Goal: Use online tool/utility: Utilize a website feature to perform a specific function

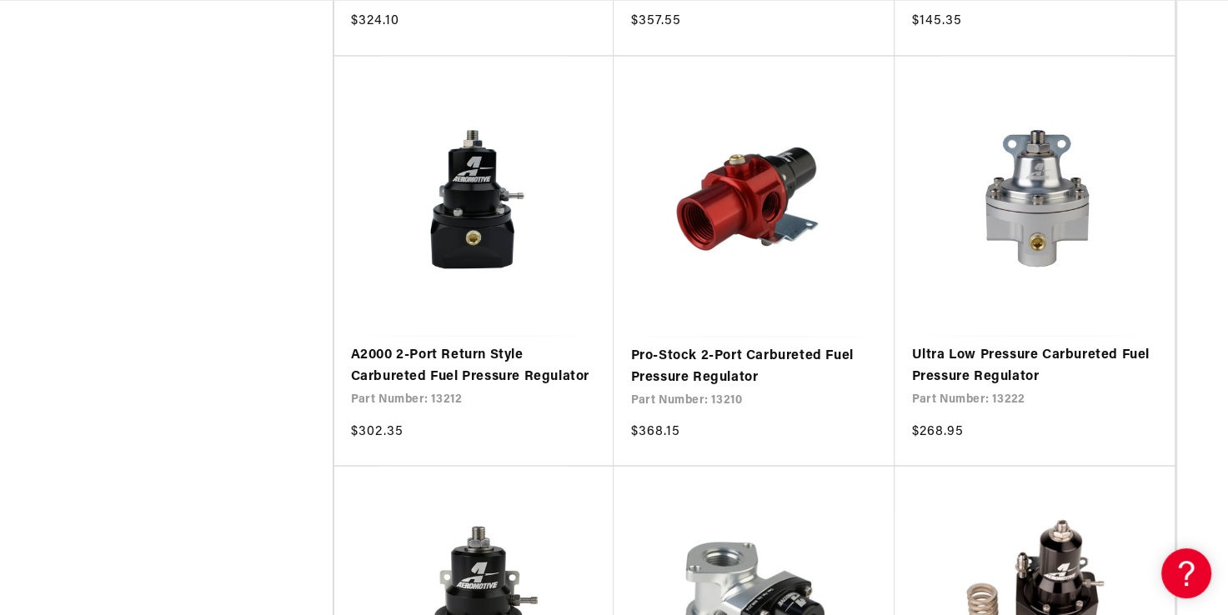
scroll to position [2918, 0]
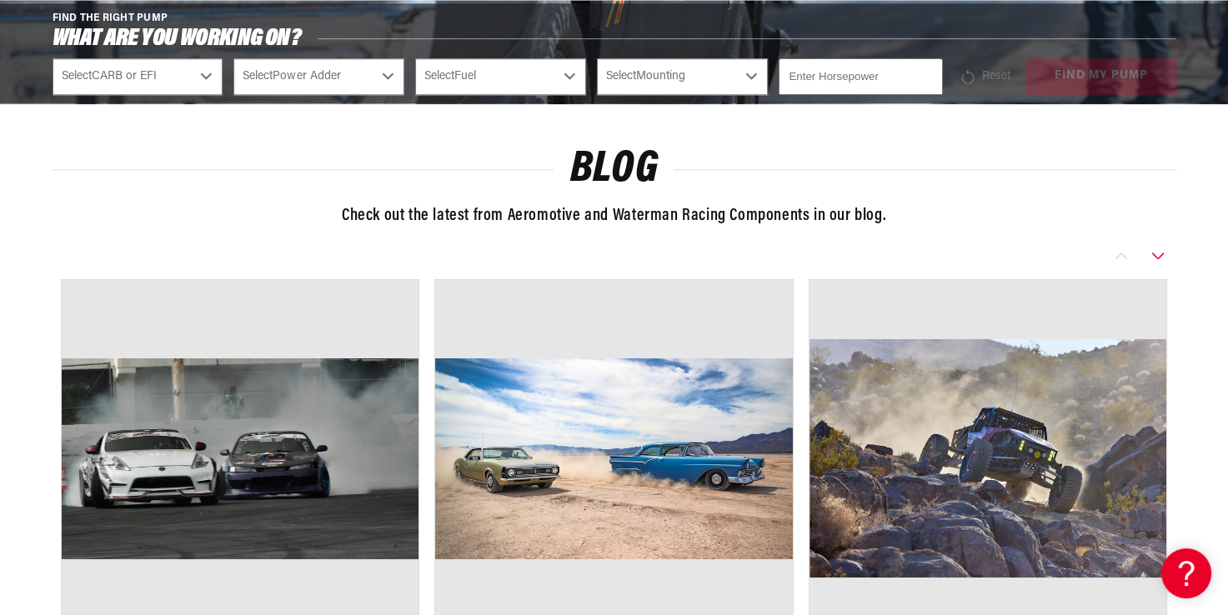
click at [202, 74] on select "Select CARB or EFI [GEOGRAPHIC_DATA] Fuel Injected" at bounding box center [138, 76] width 171 height 37
select select "Fuel-Injected"
click at [53, 58] on select "Select CARB or EFI [GEOGRAPHIC_DATA] Fuel Injected" at bounding box center [138, 76] width 171 height 37
select select "Fuel-Injected"
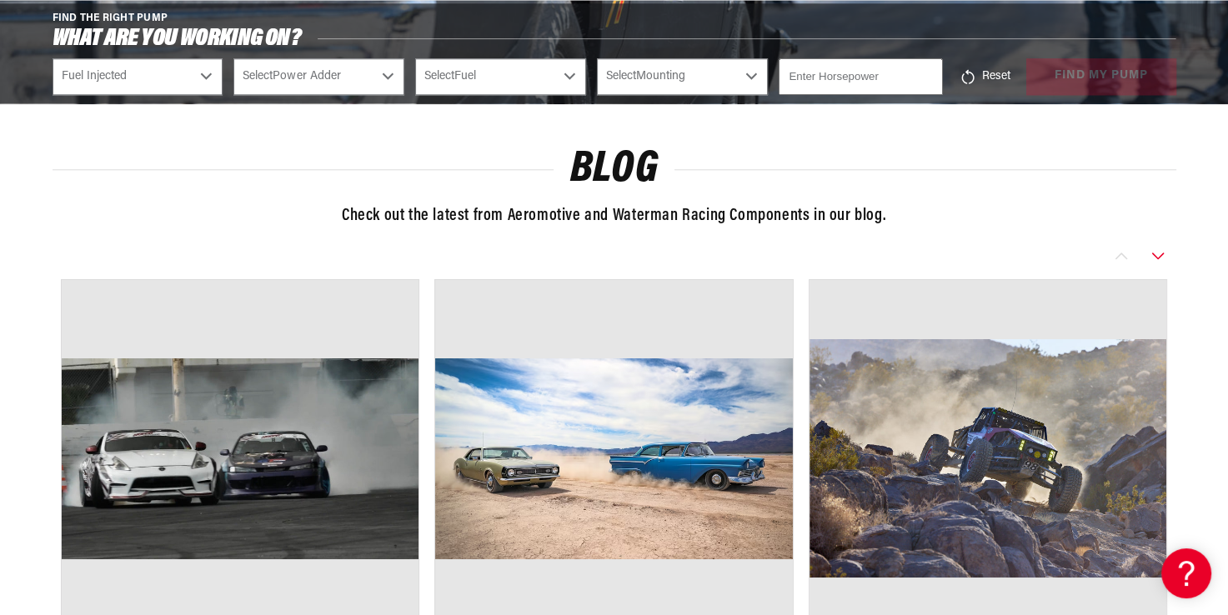
click at [390, 75] on select "Select Power Adder No - Naturally Aspirated Yes - Forced Induction" at bounding box center [318, 76] width 171 height 37
click at [571, 78] on select "Select Fuel E85 Gas" at bounding box center [500, 76] width 171 height 37
select select "Gas"
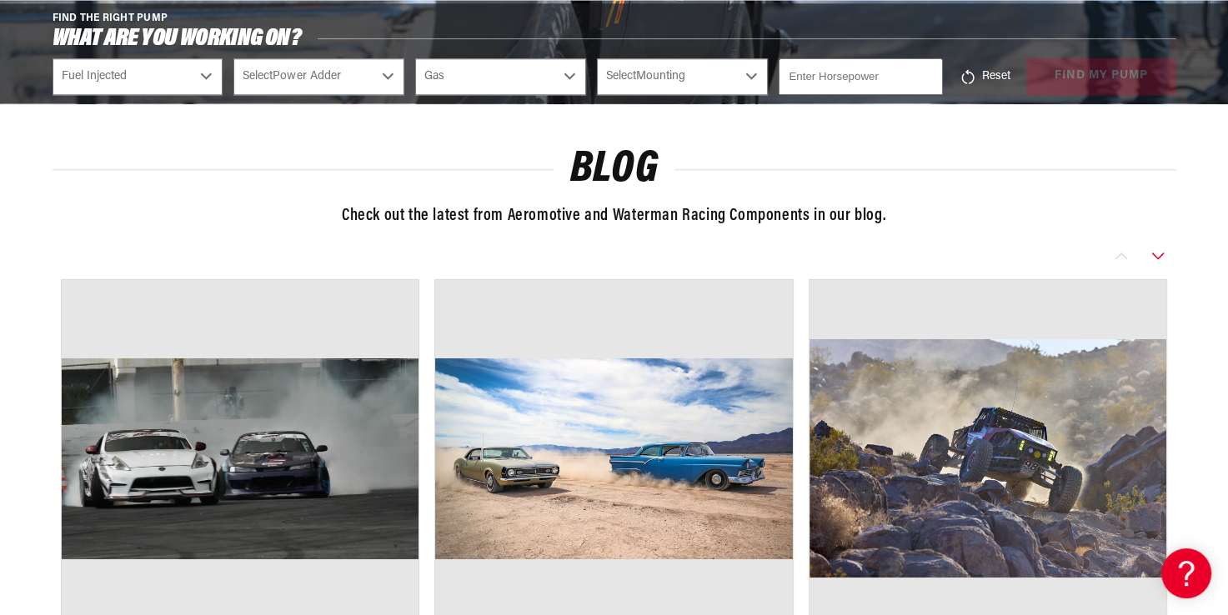
click at [415, 58] on select "Select Fuel E85 Gas" at bounding box center [500, 76] width 171 height 37
select select "Gas"
click at [752, 70] on select "Select Mounting External In-Tank" at bounding box center [682, 76] width 171 height 37
select select "External"
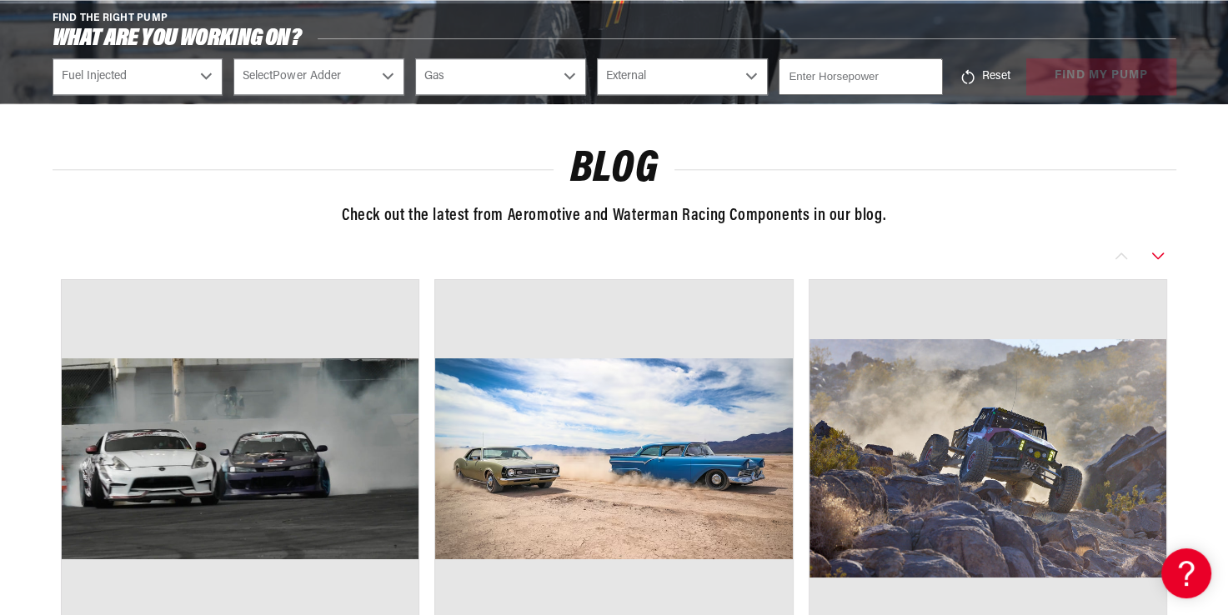
click at [597, 58] on select "Select Mounting External In-Tank" at bounding box center [682, 76] width 171 height 37
select select "External"
click at [925, 75] on input "-1" at bounding box center [860, 76] width 163 height 37
click at [924, 71] on input "0" at bounding box center [860, 76] width 163 height 37
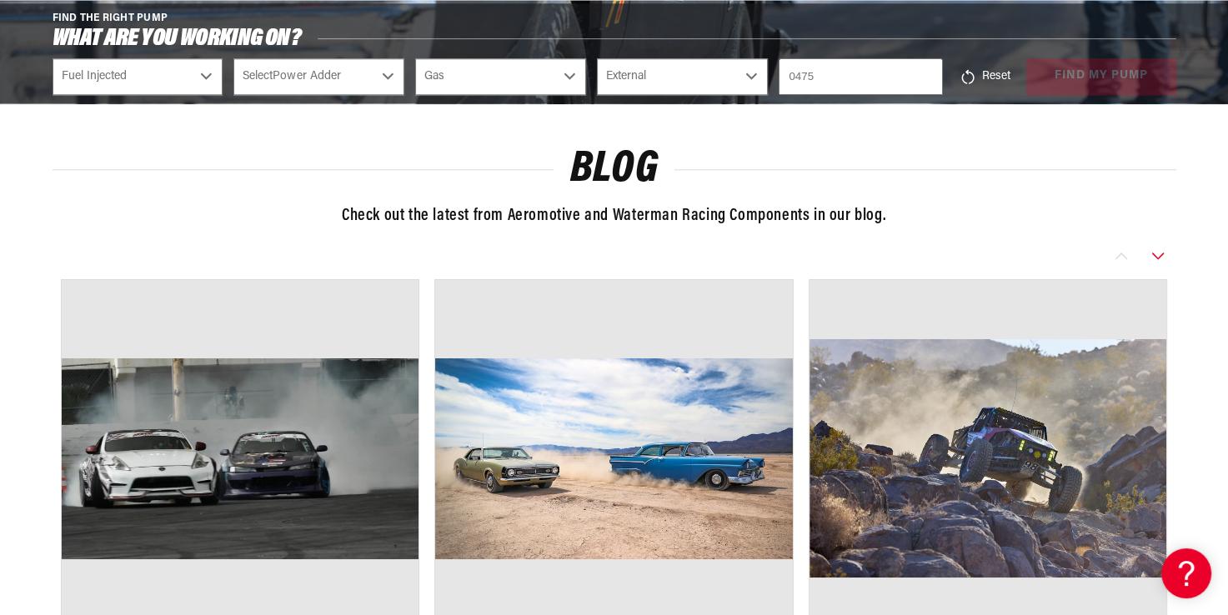
scroll to position [0, 0]
type input "0475"
click at [1083, 69] on div "Reset find my pump" at bounding box center [1065, 76] width 223 height 37
click at [750, 72] on select "Select Mounting External In-Tank" at bounding box center [682, 76] width 171 height 37
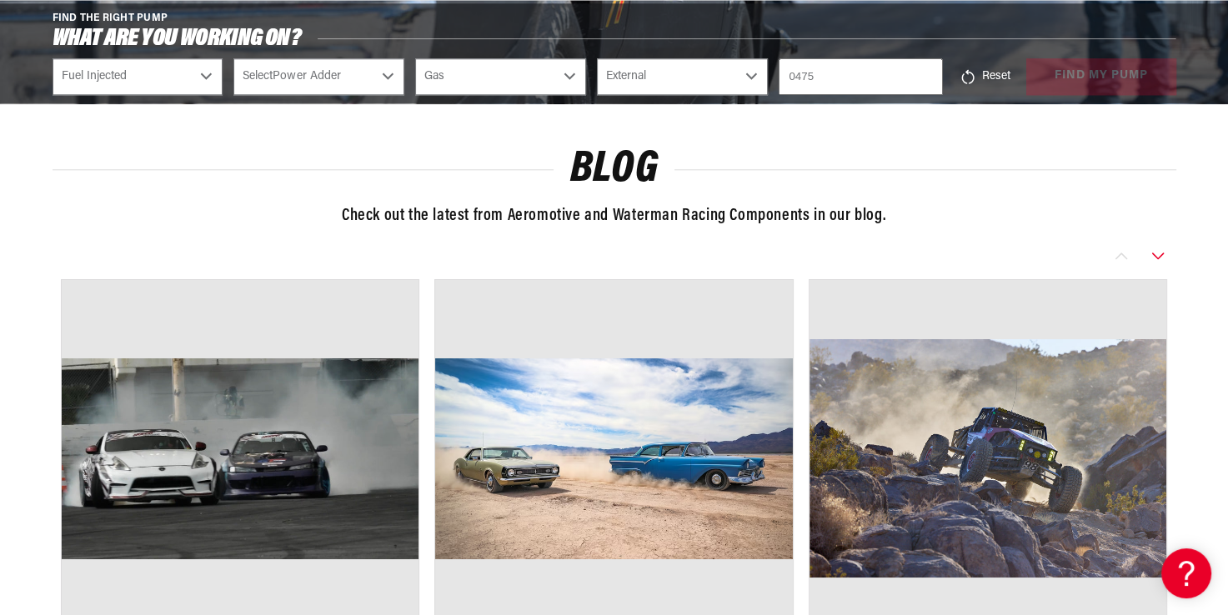
scroll to position [0, 2115]
click at [389, 77] on select "Select Power Adder No - Naturally Aspirated Yes - Forced Induction" at bounding box center [318, 76] width 171 height 37
select select "Yes-Forced-Induction"
click at [233, 58] on select "Select Power Adder No - Naturally Aspirated Yes - Forced Induction" at bounding box center [318, 76] width 171 height 37
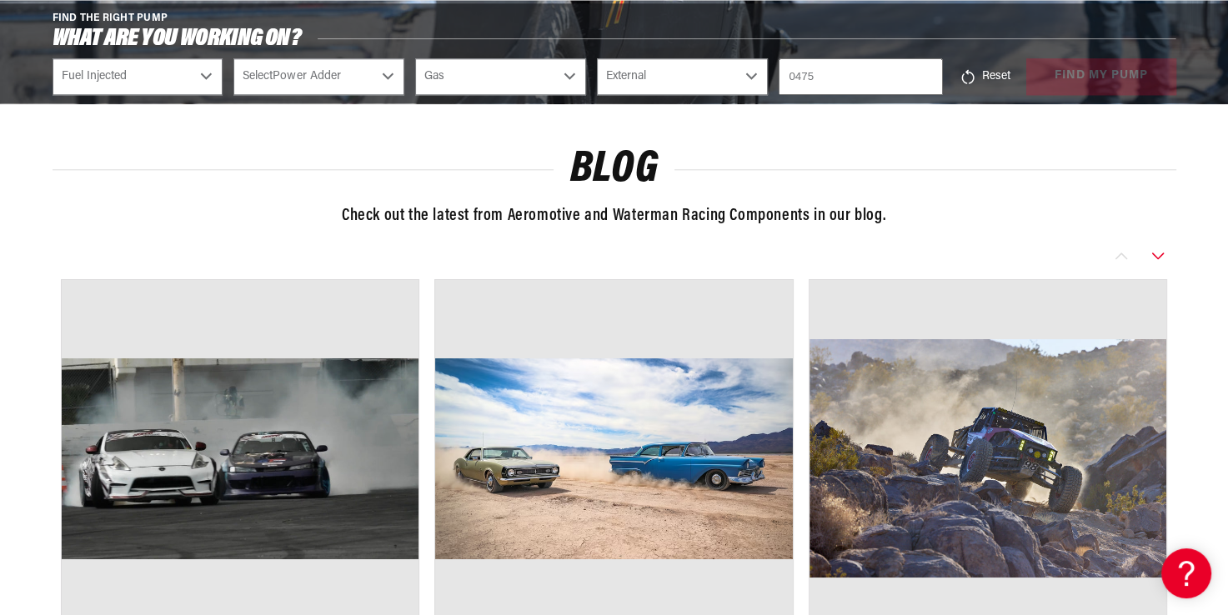
select select "Yes-Forced-Induction"
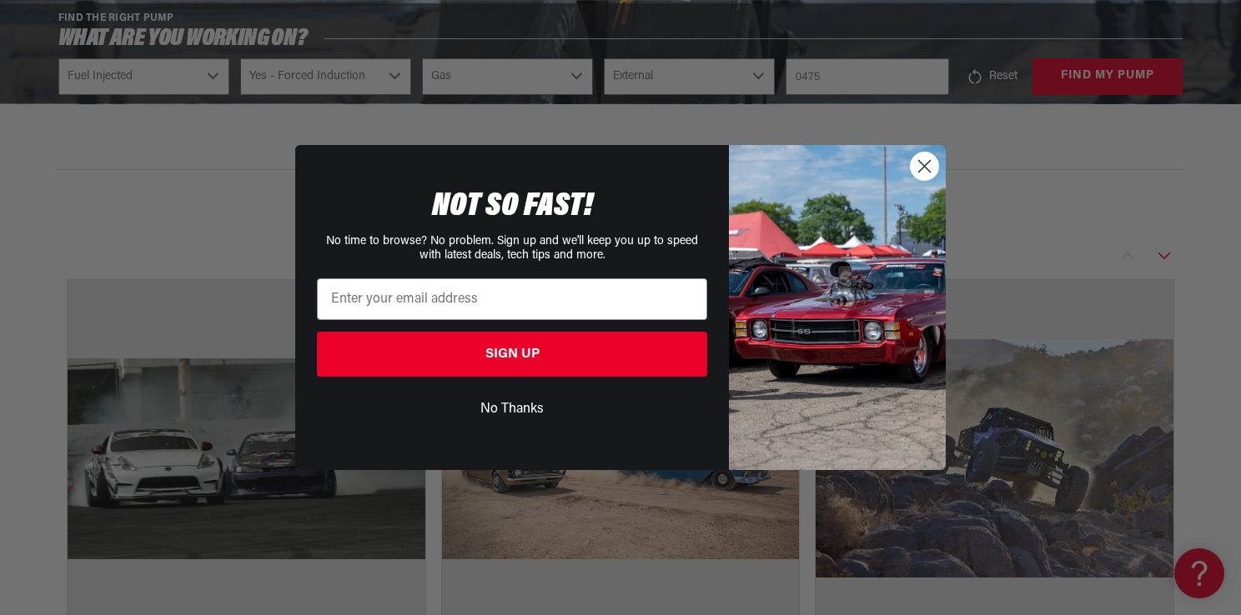
click at [1056, 52] on div "Close dialog NOT SO FAST! No time to browse? No problem. Sign up and we'll keep…" at bounding box center [620, 307] width 1241 height 615
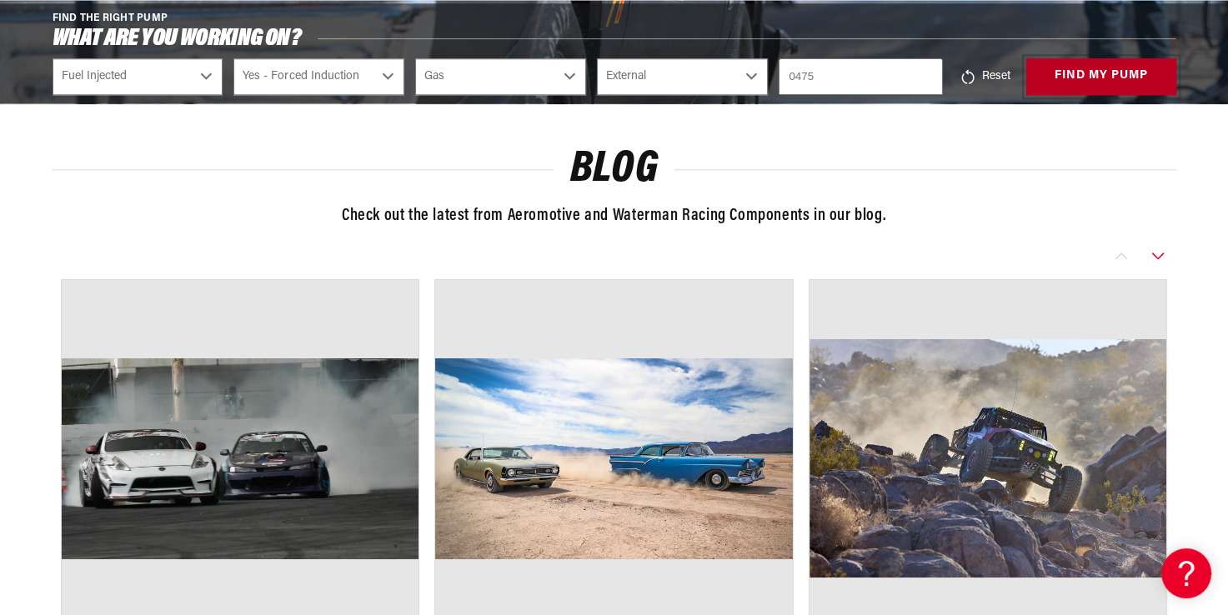
click at [1072, 78] on button "find my pump" at bounding box center [1101, 77] width 150 height 38
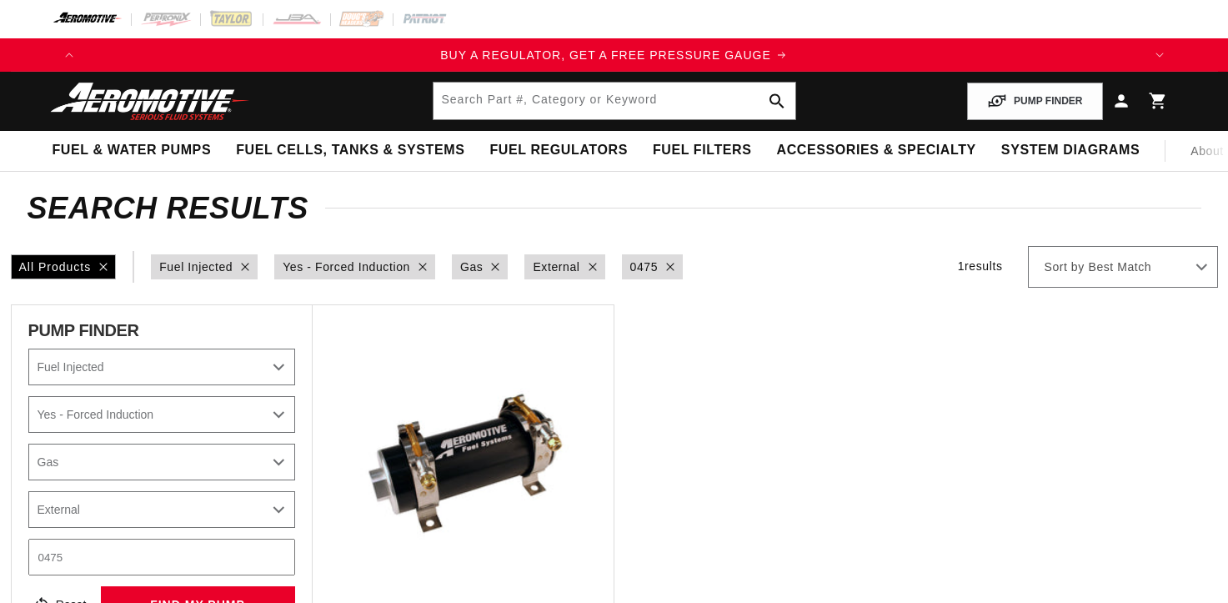
select select "Fuel-Injected"
select select "Yes-Forced-Induction"
select select "Gas"
select select "External"
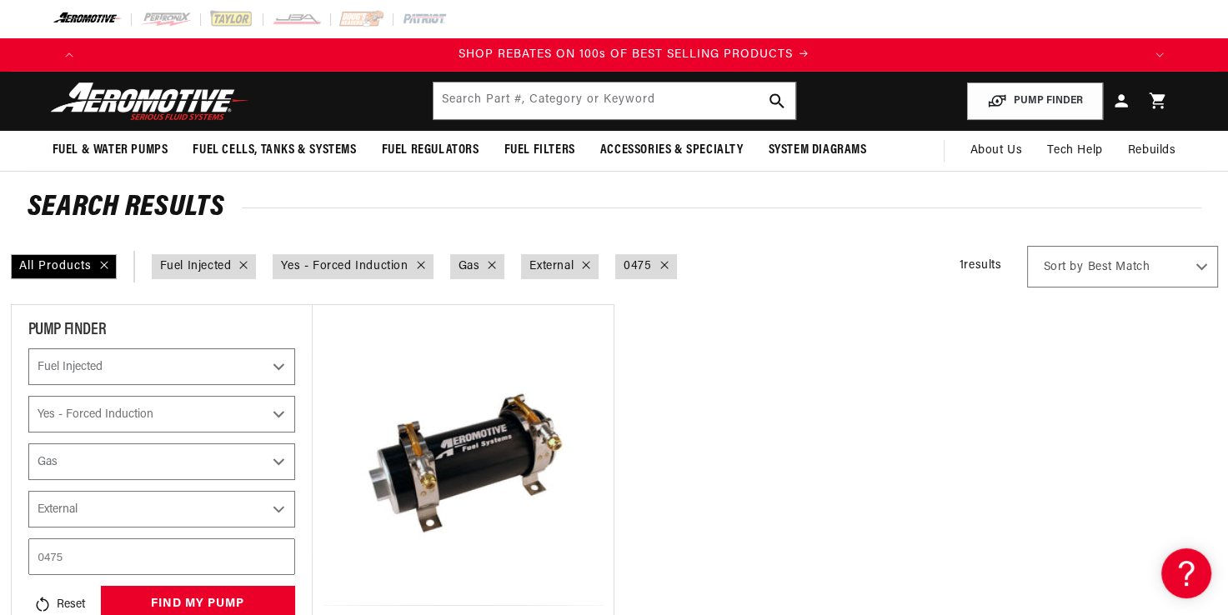
scroll to position [0, 2115]
